Goal: Transaction & Acquisition: Purchase product/service

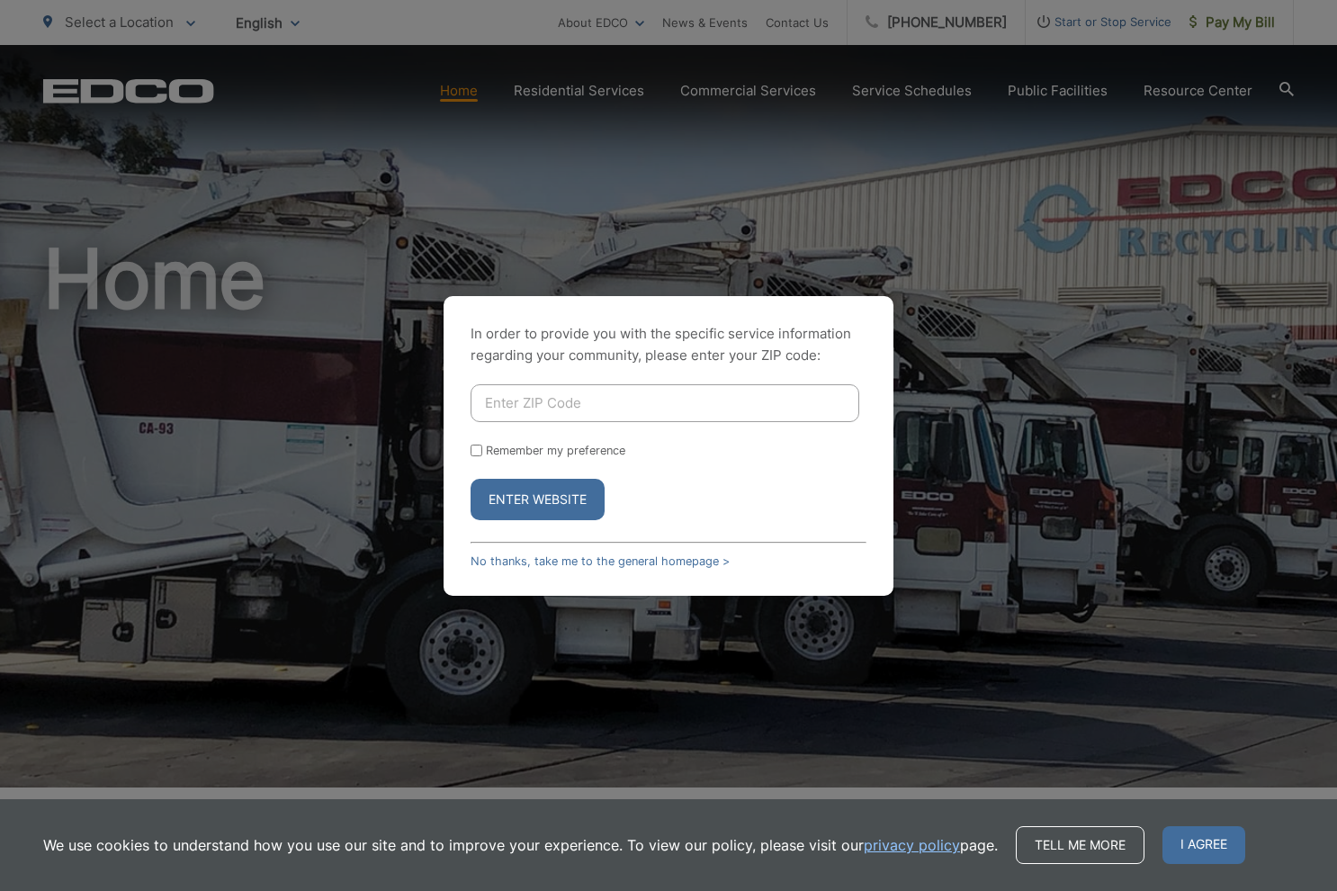
click at [529, 402] on input "Enter ZIP Code" at bounding box center [665, 403] width 389 height 38
type input "92040"
click at [522, 503] on button "Enter Website" at bounding box center [538, 499] width 134 height 41
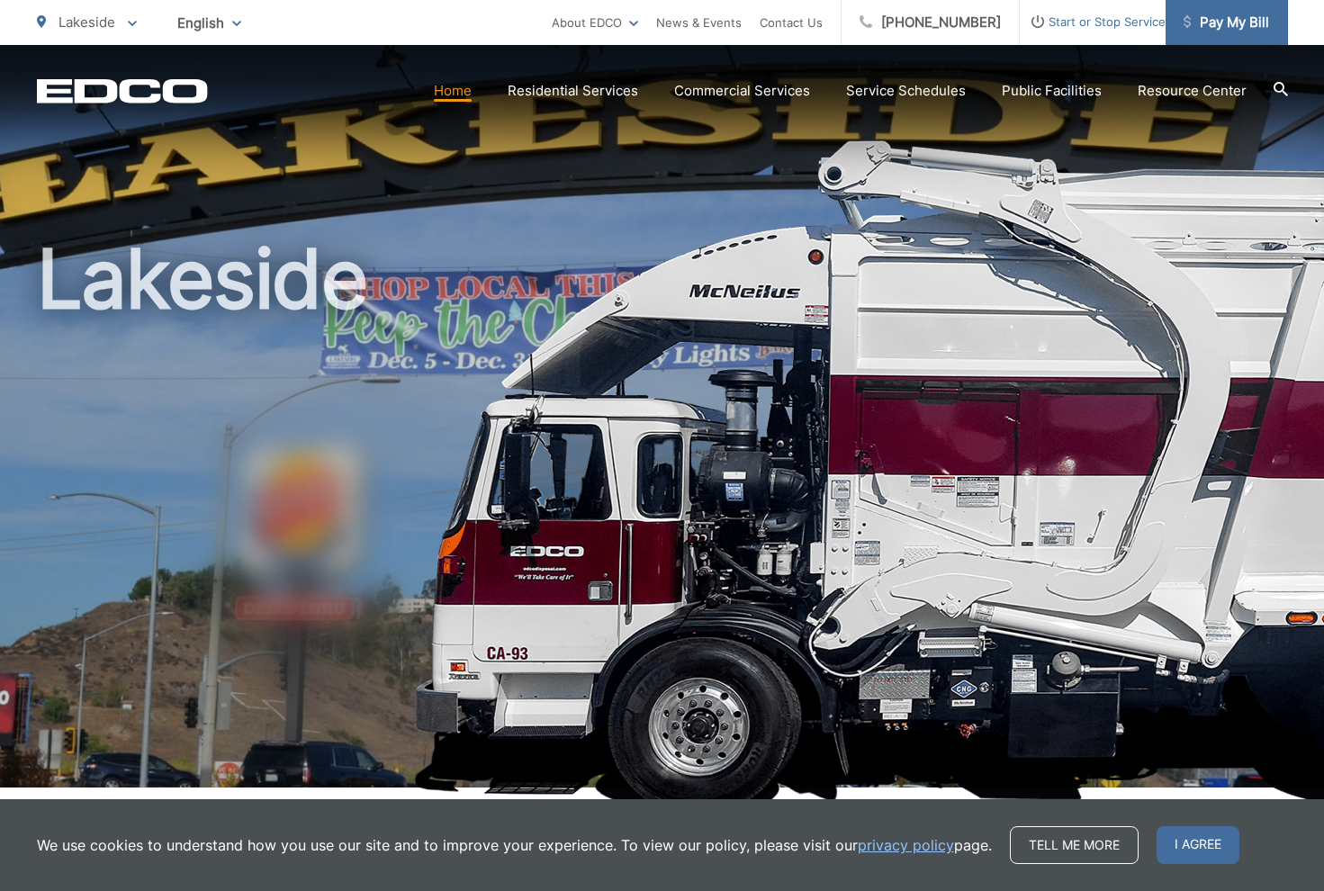
click at [1236, 23] on span "Pay My Bill" at bounding box center [1225, 23] width 85 height 22
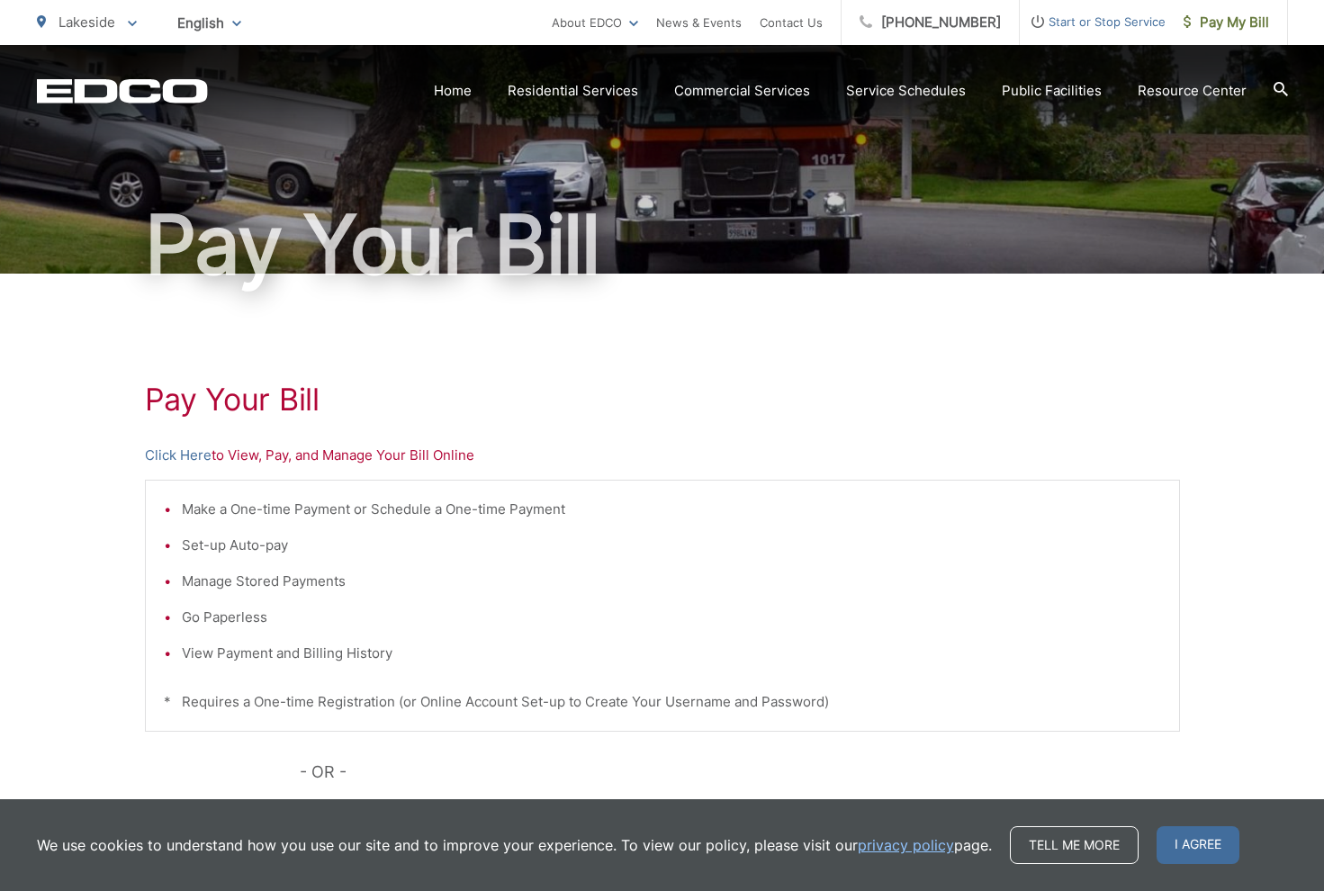
scroll to position [90, 0]
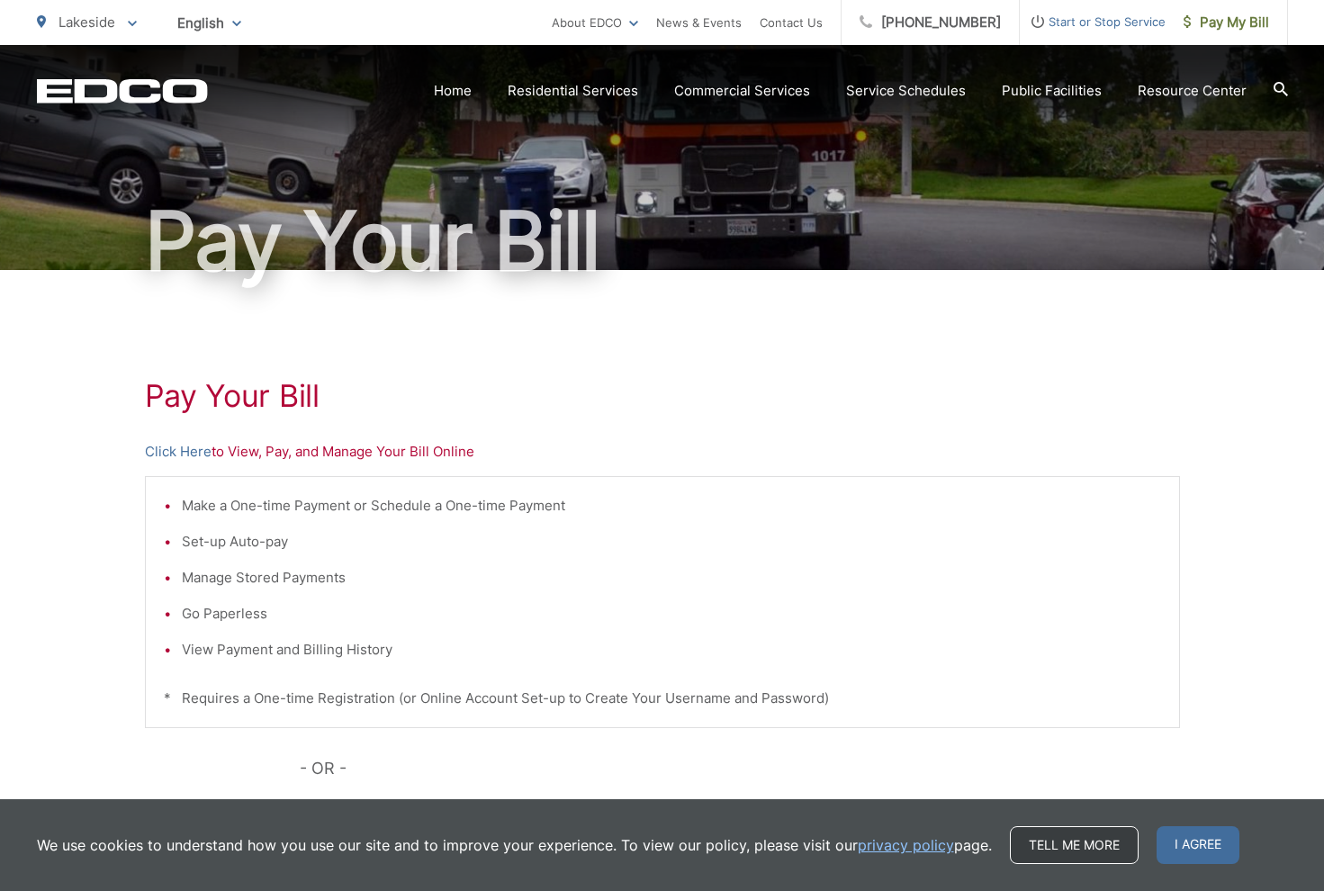
click at [1114, 834] on link "Tell me more" at bounding box center [1074, 845] width 129 height 38
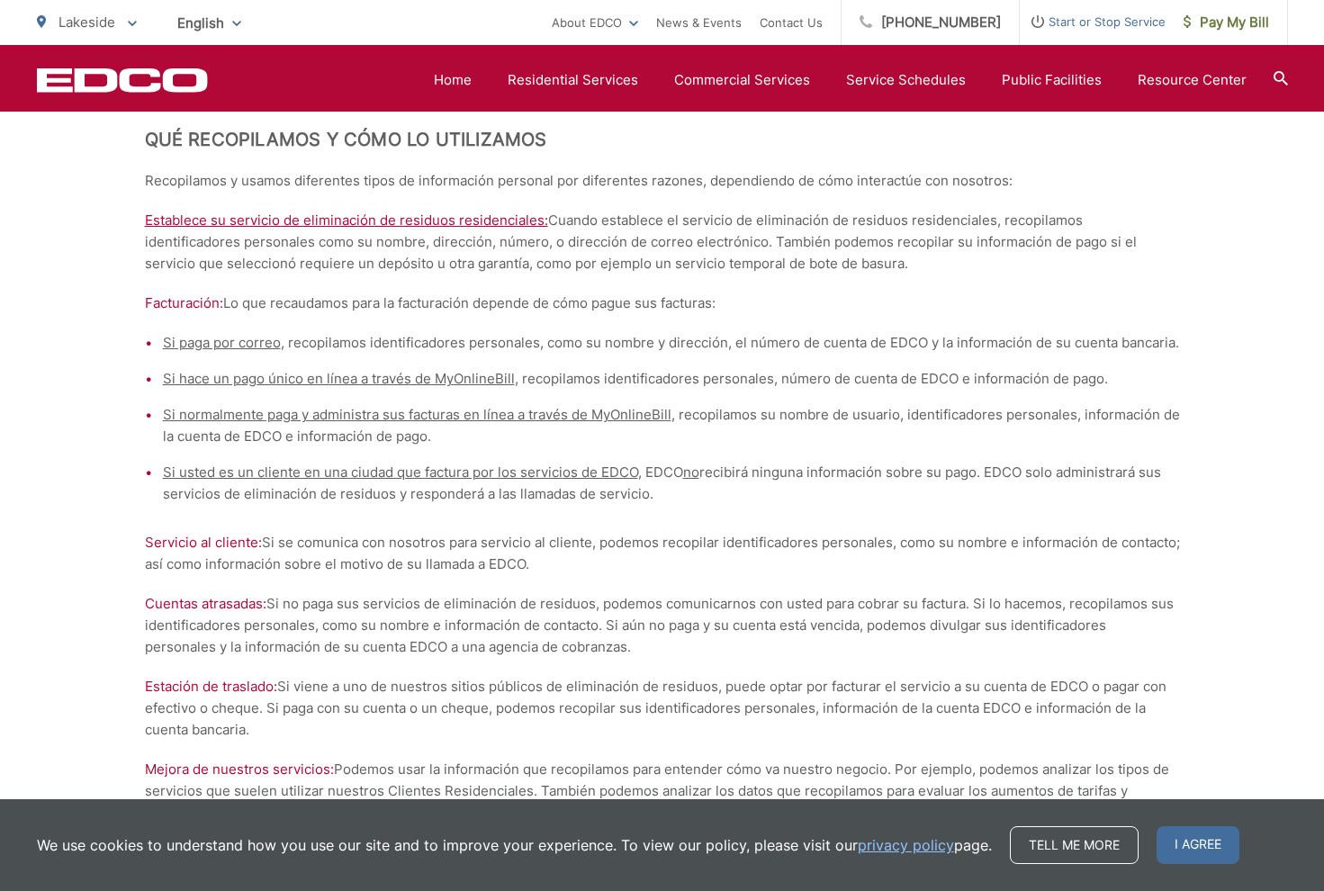
scroll to position [5441, 0]
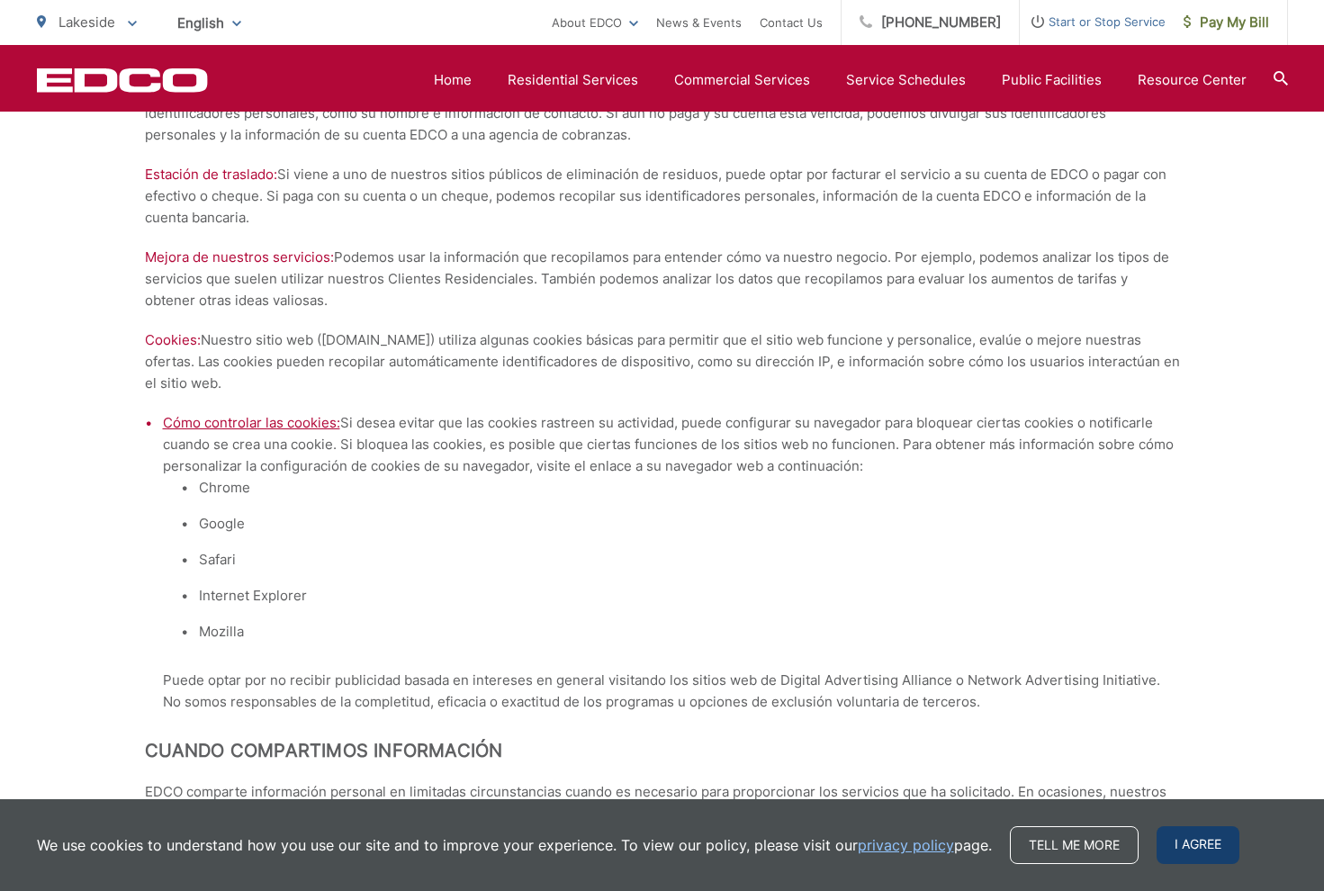
click at [1190, 845] on span "I agree" at bounding box center [1197, 845] width 83 height 38
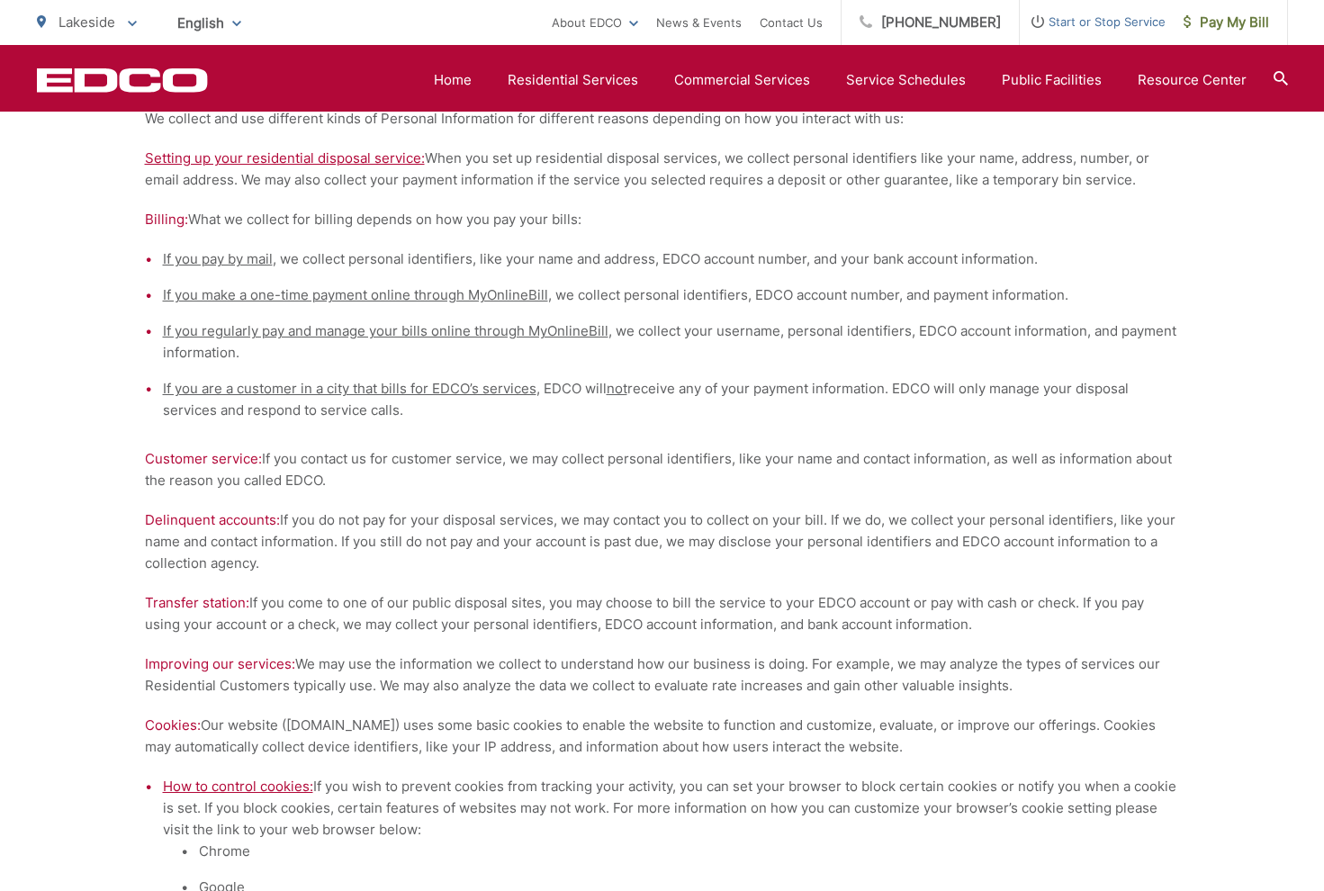
scroll to position [0, 0]
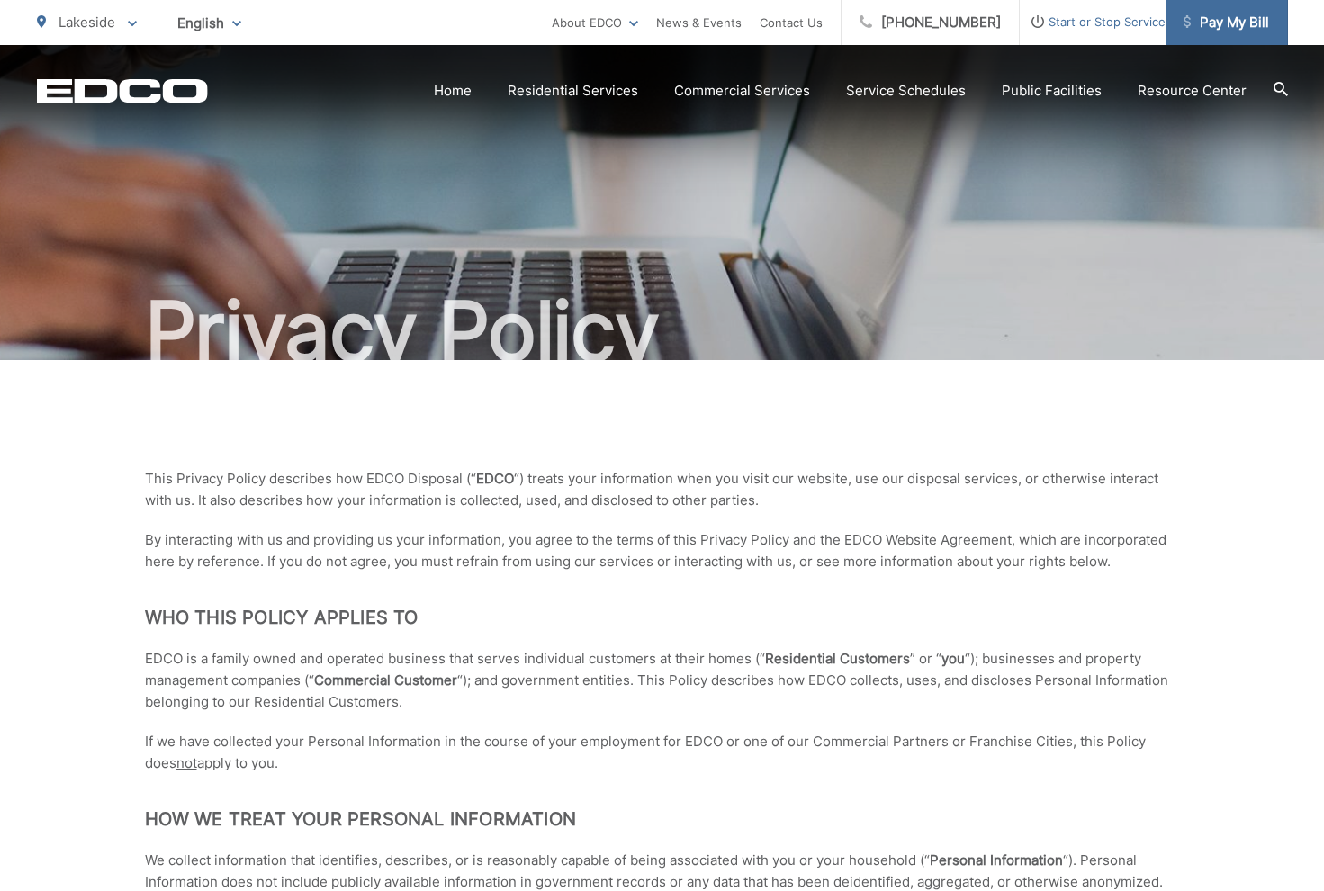
click at [1217, 14] on span "Pay My Bill" at bounding box center [1225, 23] width 85 height 22
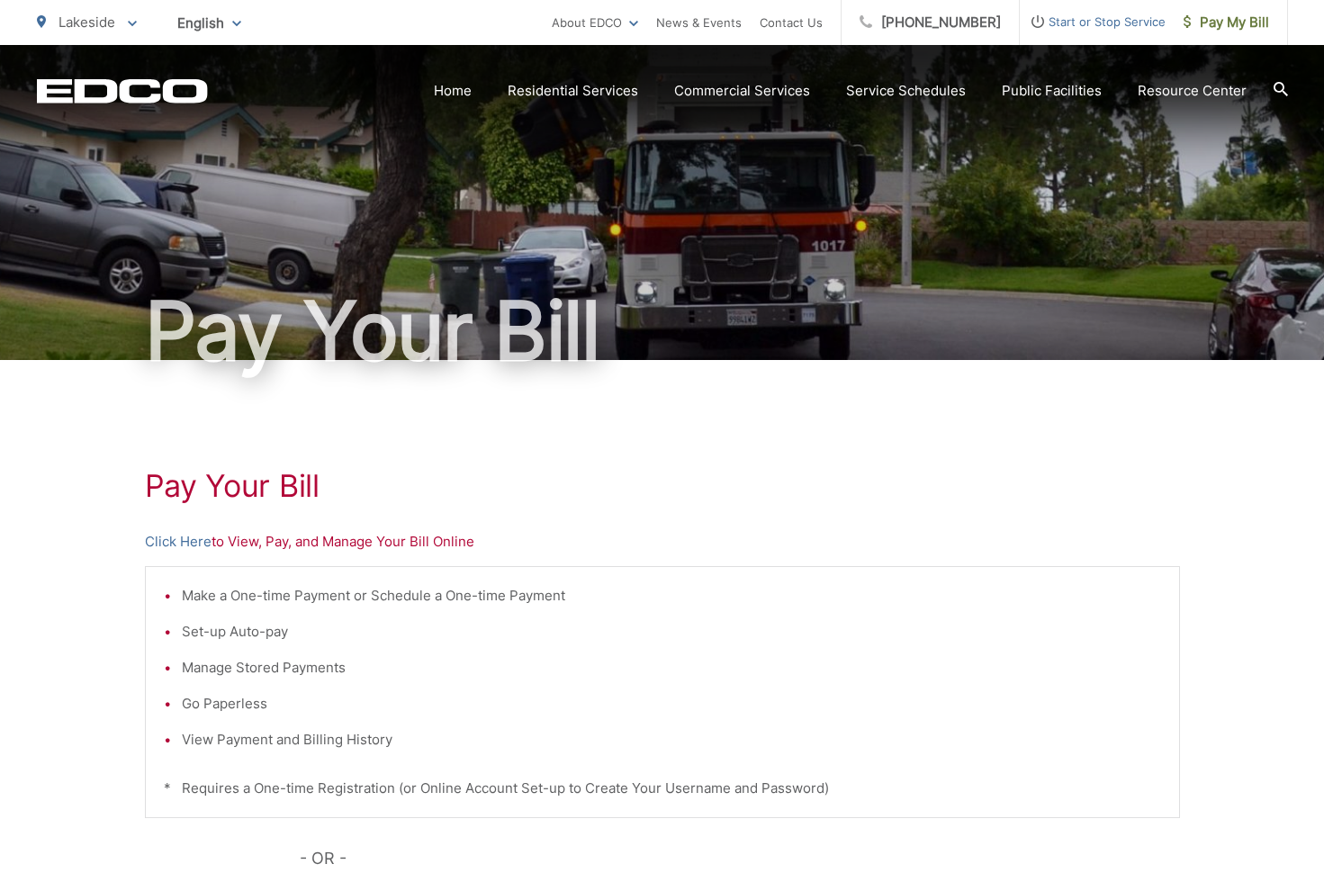
click at [312, 598] on li "Make a One-time Payment or Schedule a One-time Payment" at bounding box center [671, 596] width 979 height 22
click at [186, 536] on link "Click Here" at bounding box center [178, 542] width 67 height 22
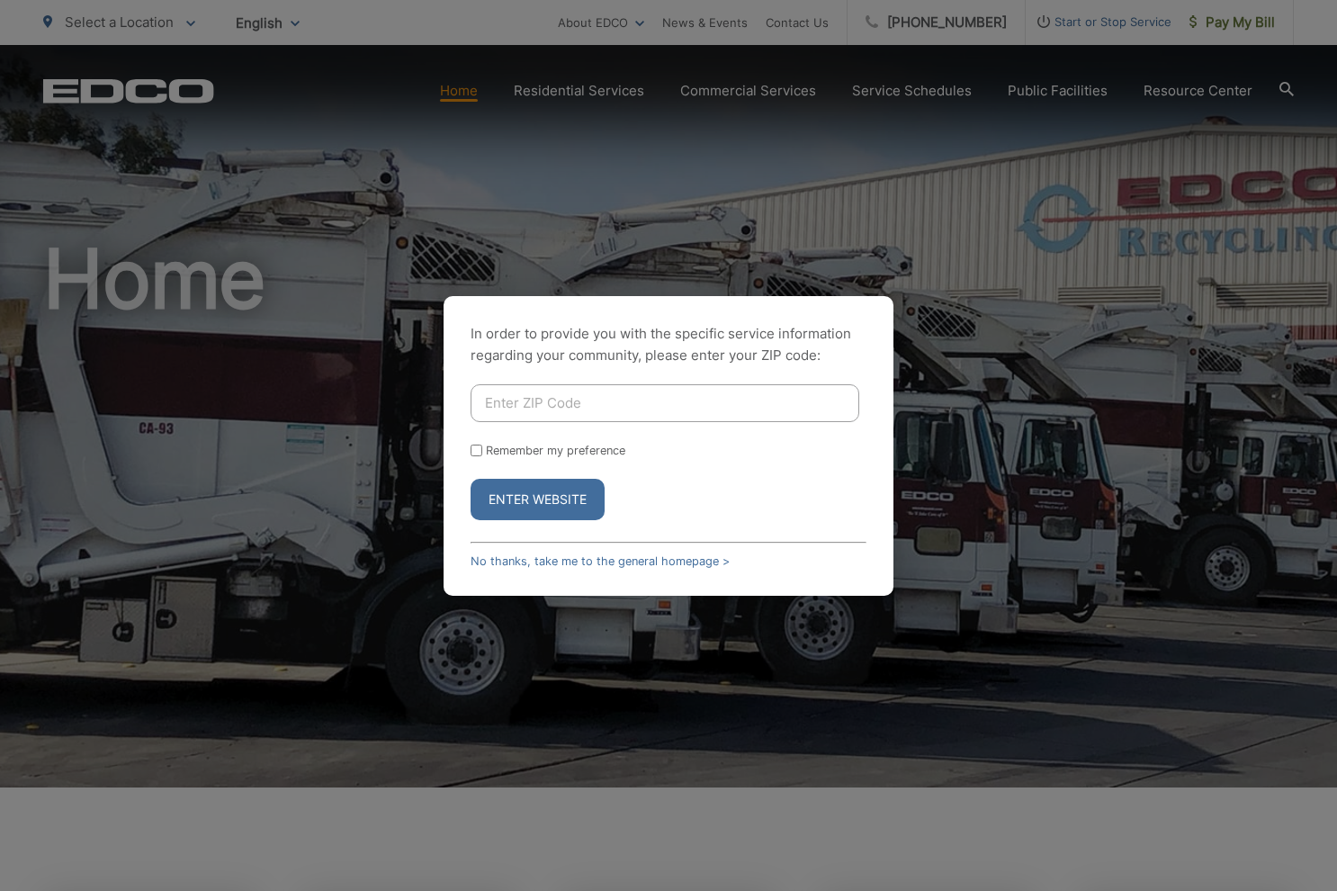
click at [503, 397] on input "Enter ZIP Code" at bounding box center [665, 403] width 389 height 38
type input "92040"
click at [559, 499] on button "Enter Website" at bounding box center [538, 499] width 134 height 41
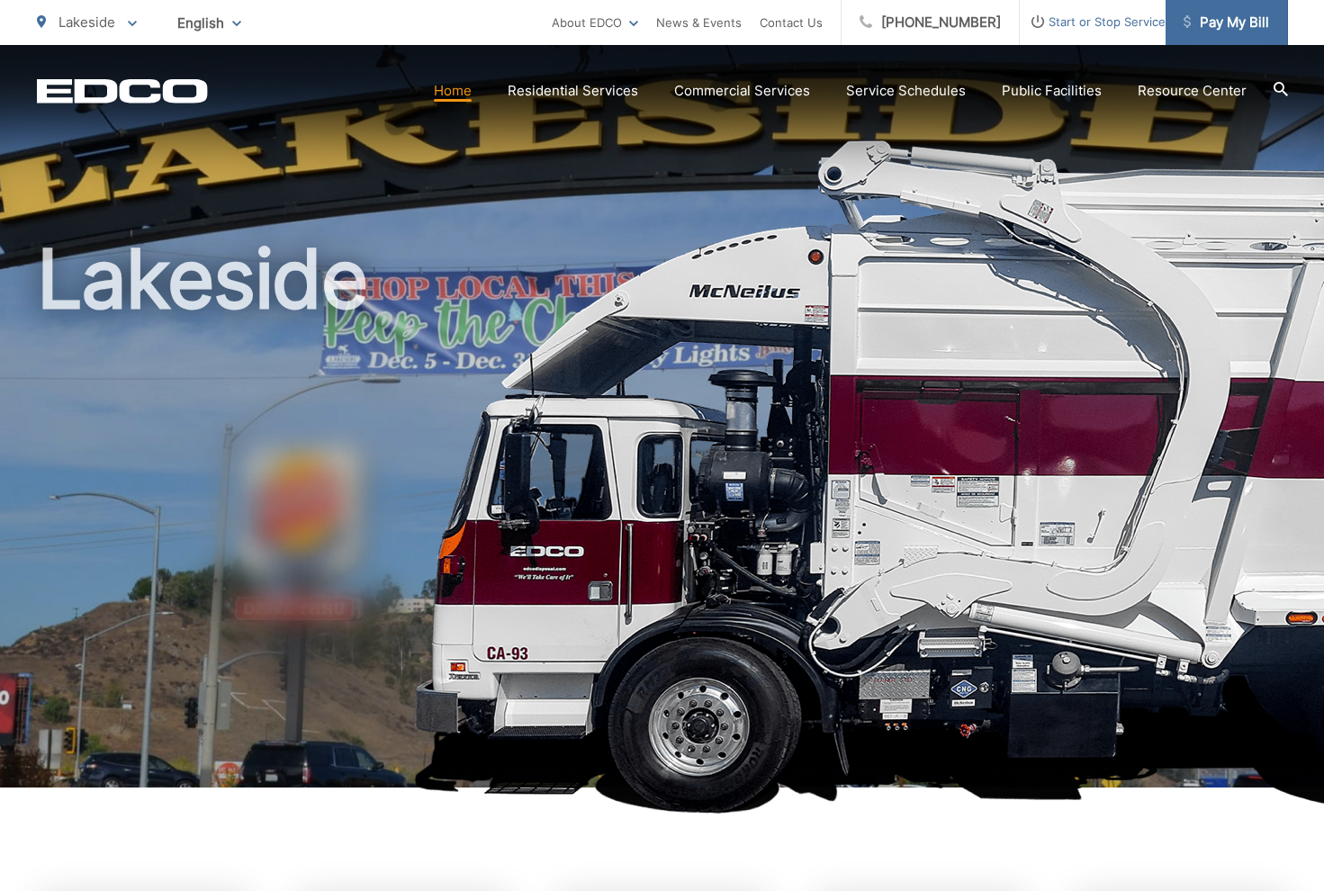
click at [1185, 28] on span "Pay My Bill" at bounding box center [1225, 23] width 85 height 22
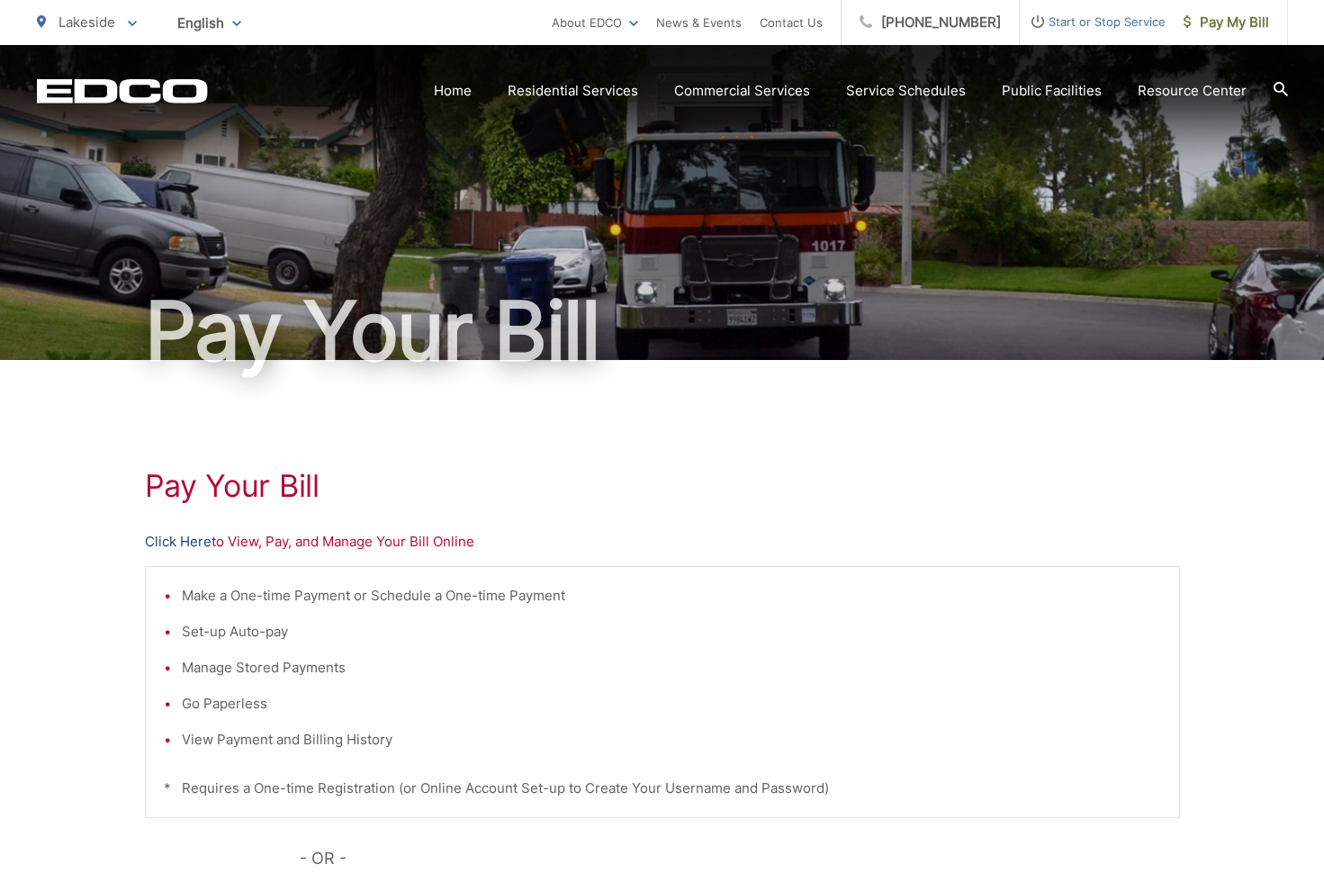
click at [157, 533] on link "Click Here" at bounding box center [178, 542] width 67 height 22
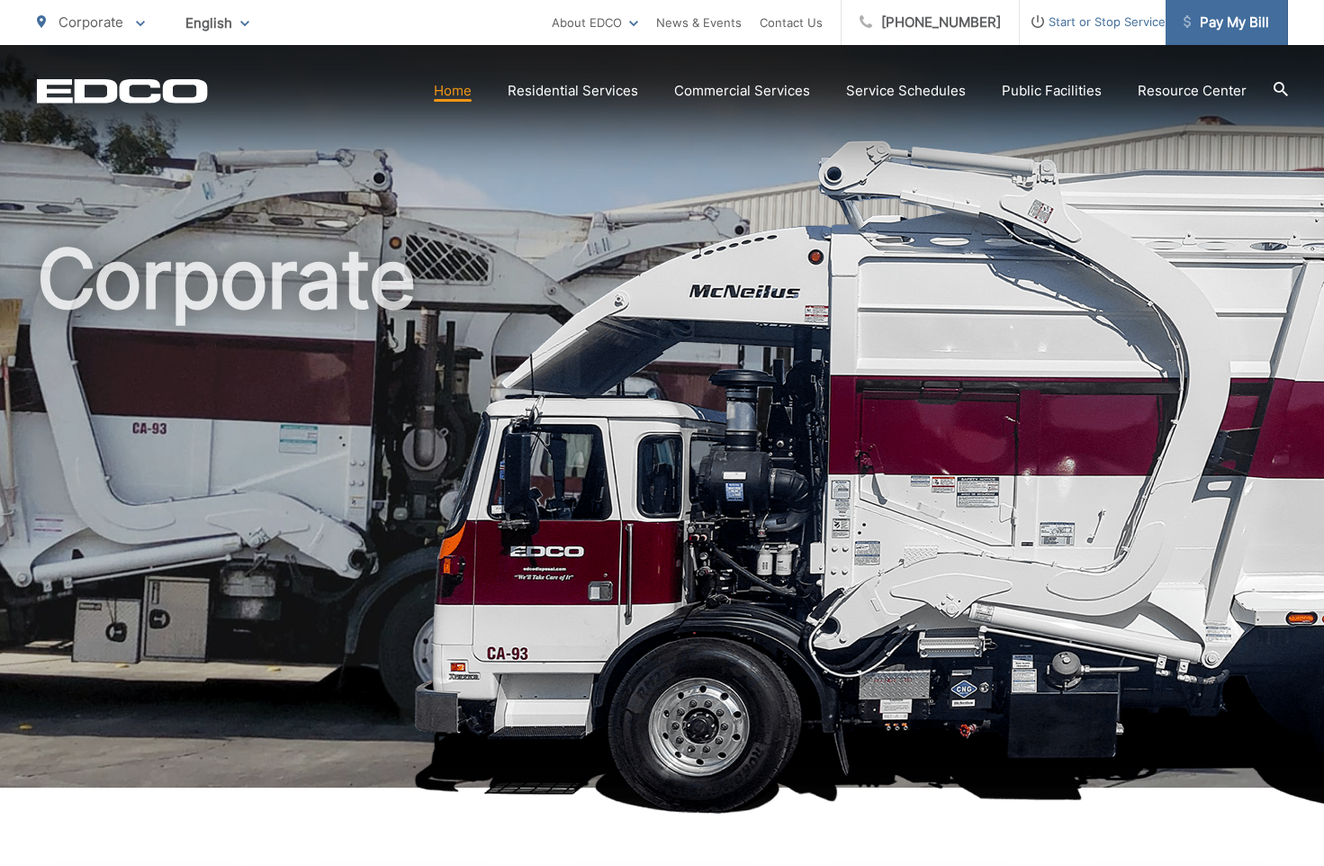
click at [1204, 23] on span "Pay My Bill" at bounding box center [1225, 23] width 85 height 22
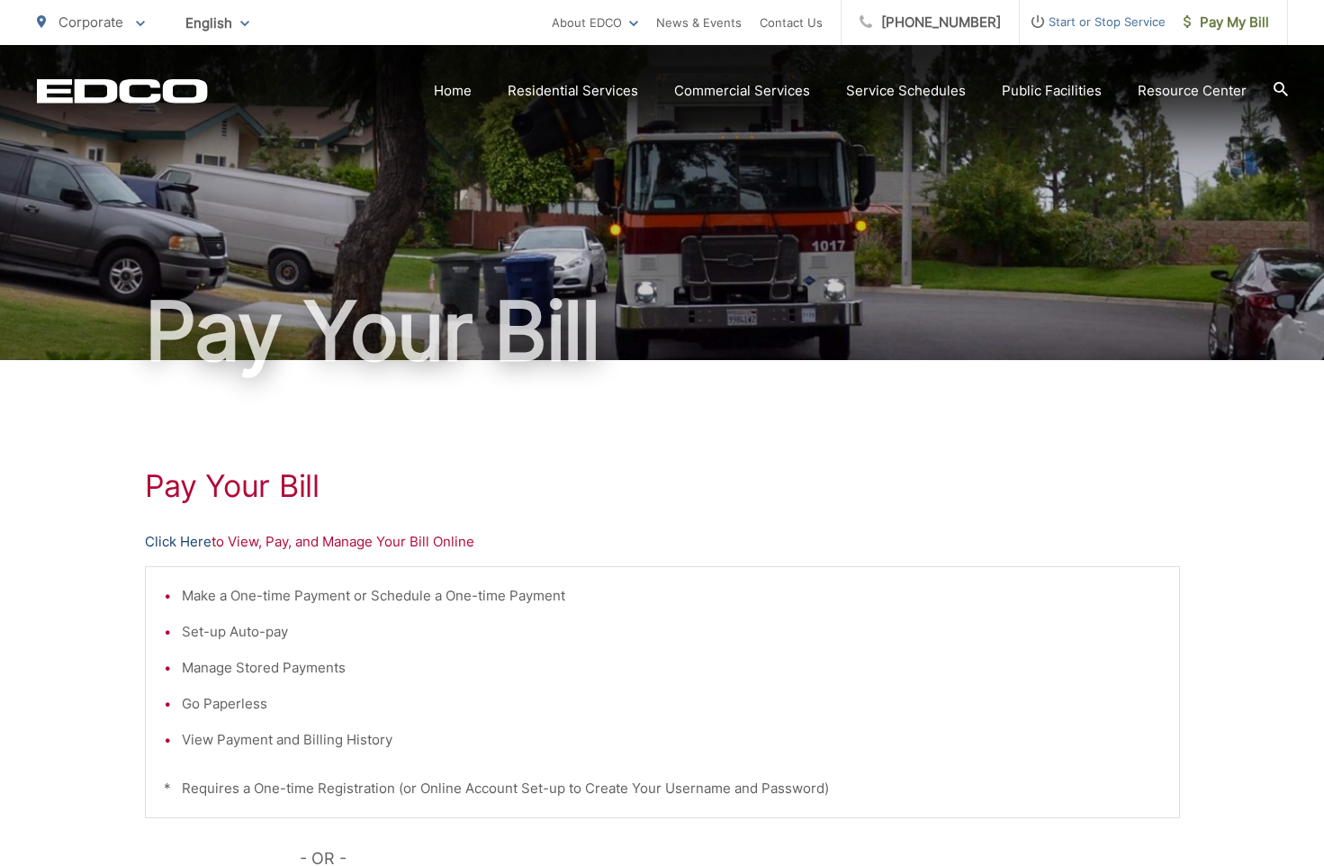
click at [201, 544] on link "Click Here" at bounding box center [178, 542] width 67 height 22
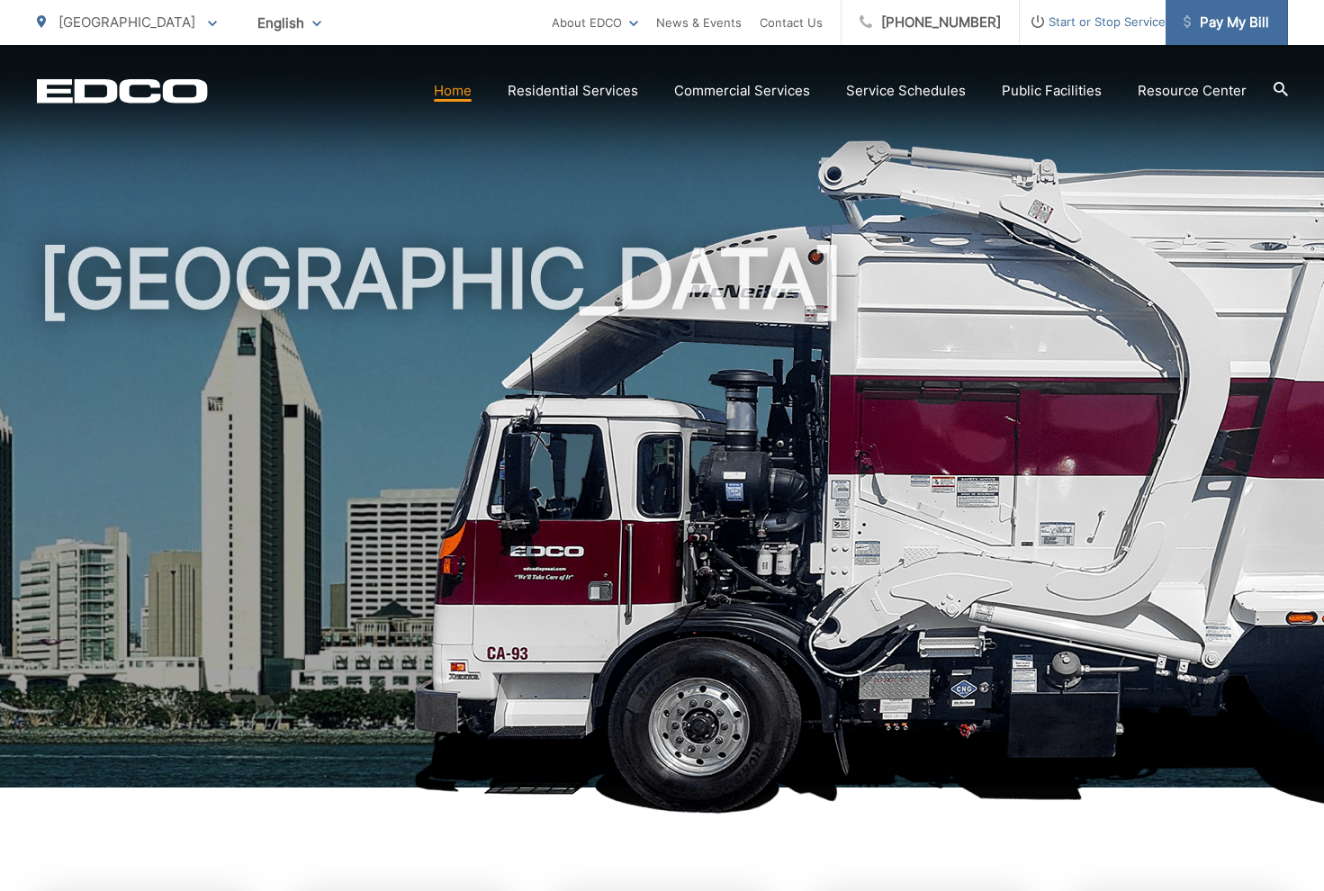
click at [1213, 18] on span "Pay My Bill" at bounding box center [1225, 23] width 85 height 22
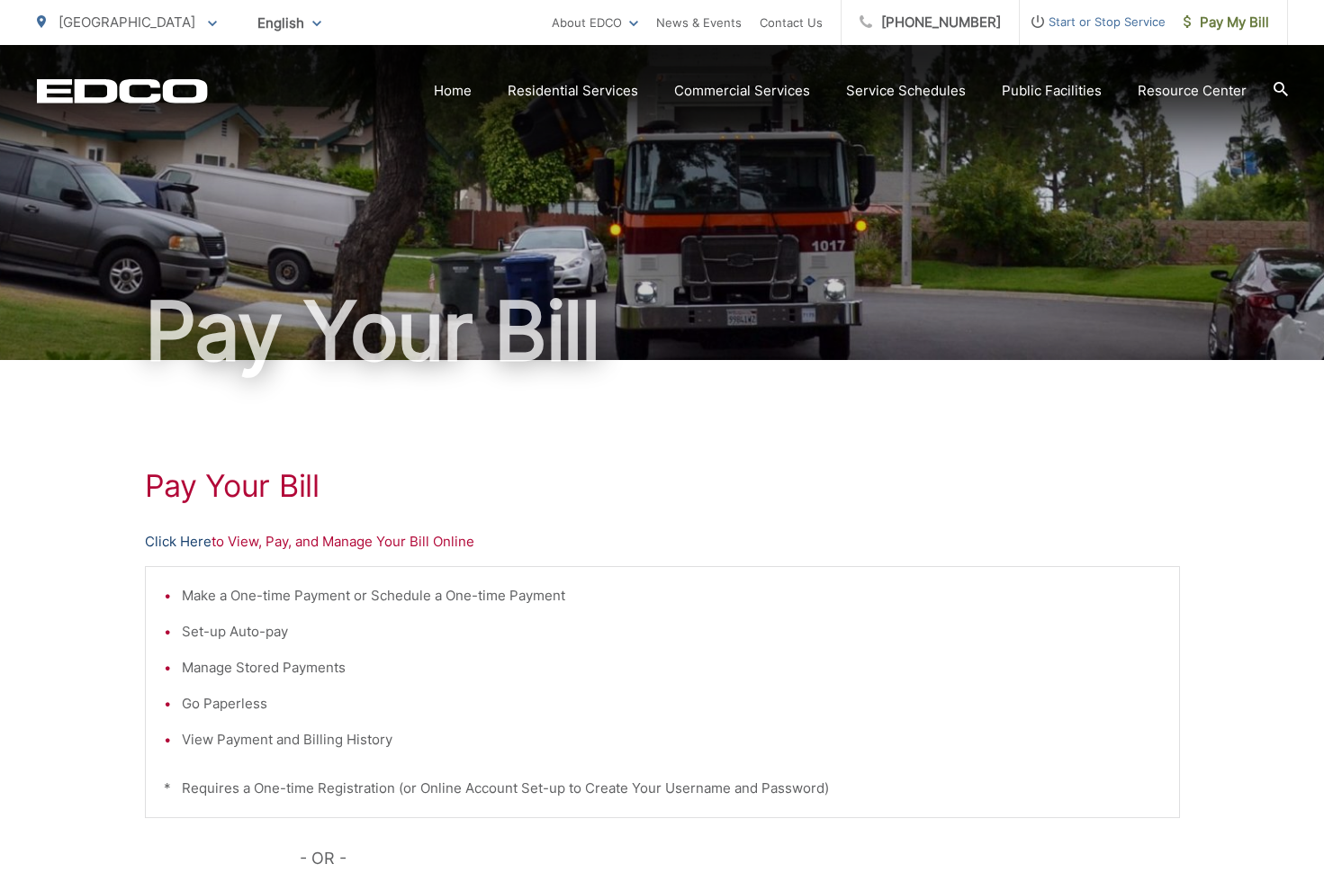
click at [174, 543] on link "Click Here" at bounding box center [178, 542] width 67 height 22
